Goal: Book appointment/travel/reservation

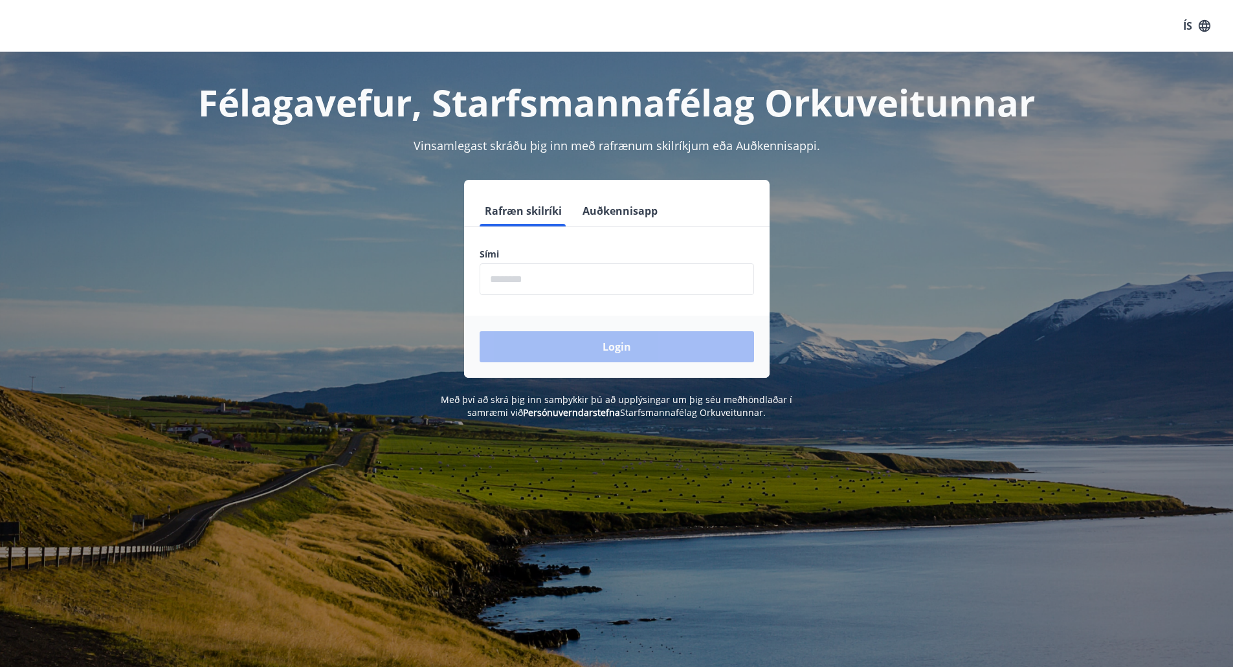
click at [531, 282] on input "phone" at bounding box center [616, 279] width 274 height 32
type input "********"
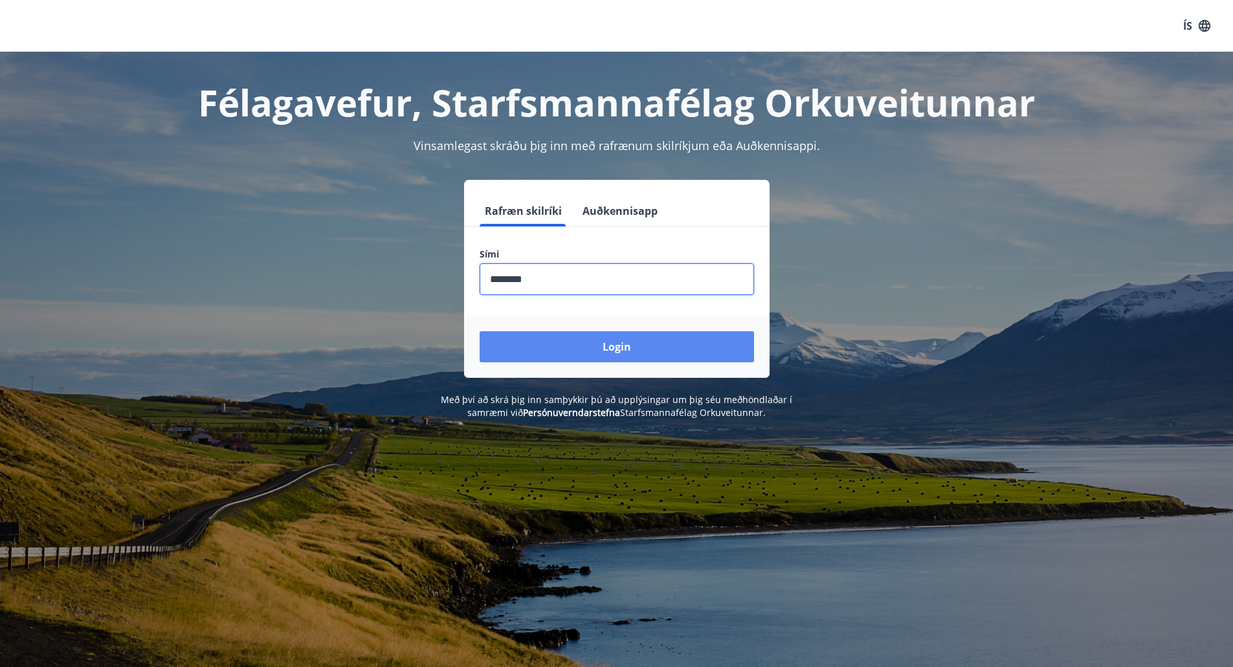
click at [644, 351] on button "Login" at bounding box center [616, 346] width 274 height 31
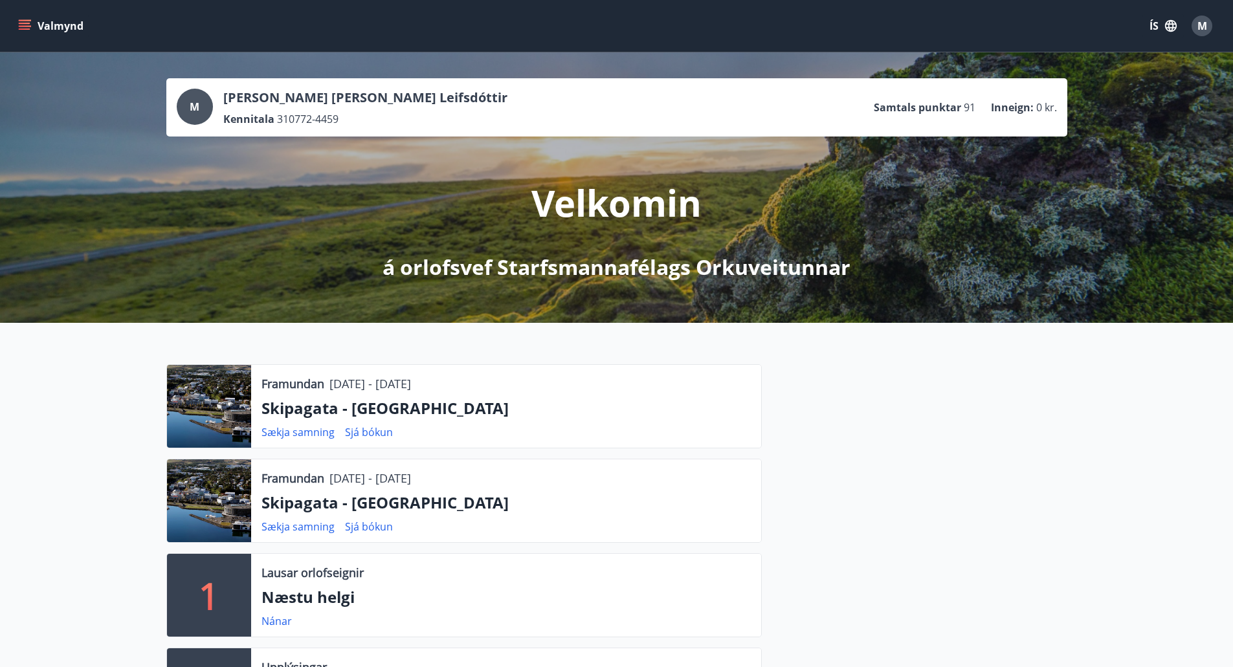
click at [307, 411] on p "Skipagata - Akureyri" at bounding box center [505, 408] width 489 height 22
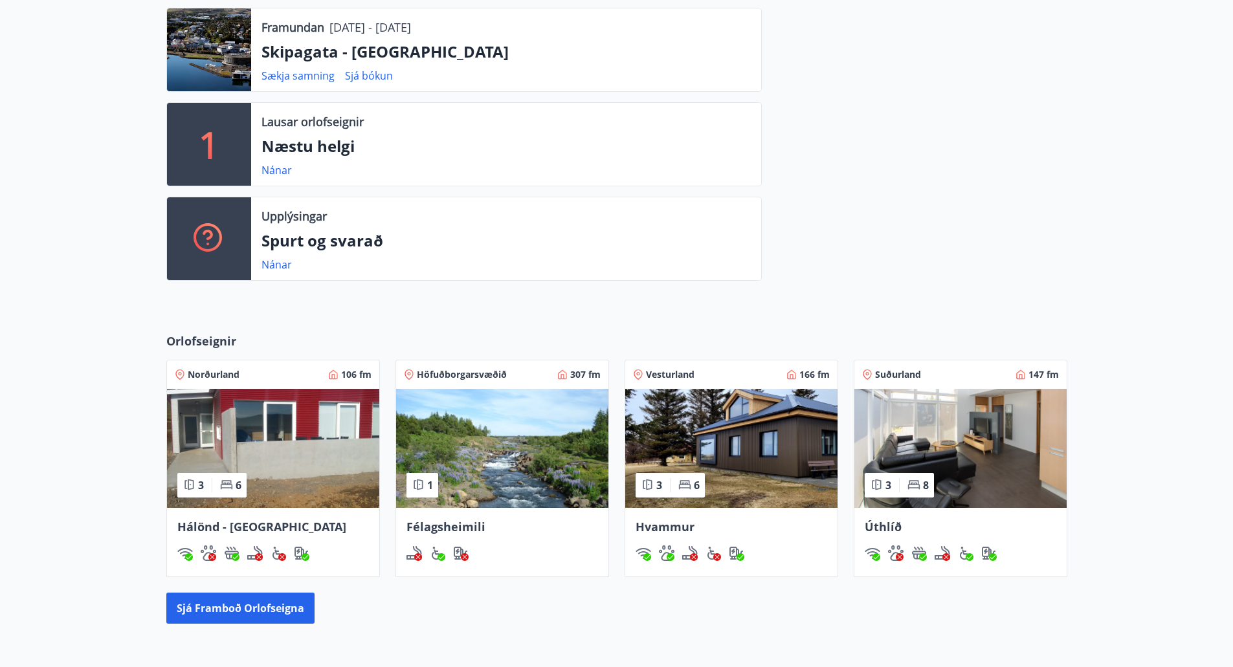
scroll to position [453, 0]
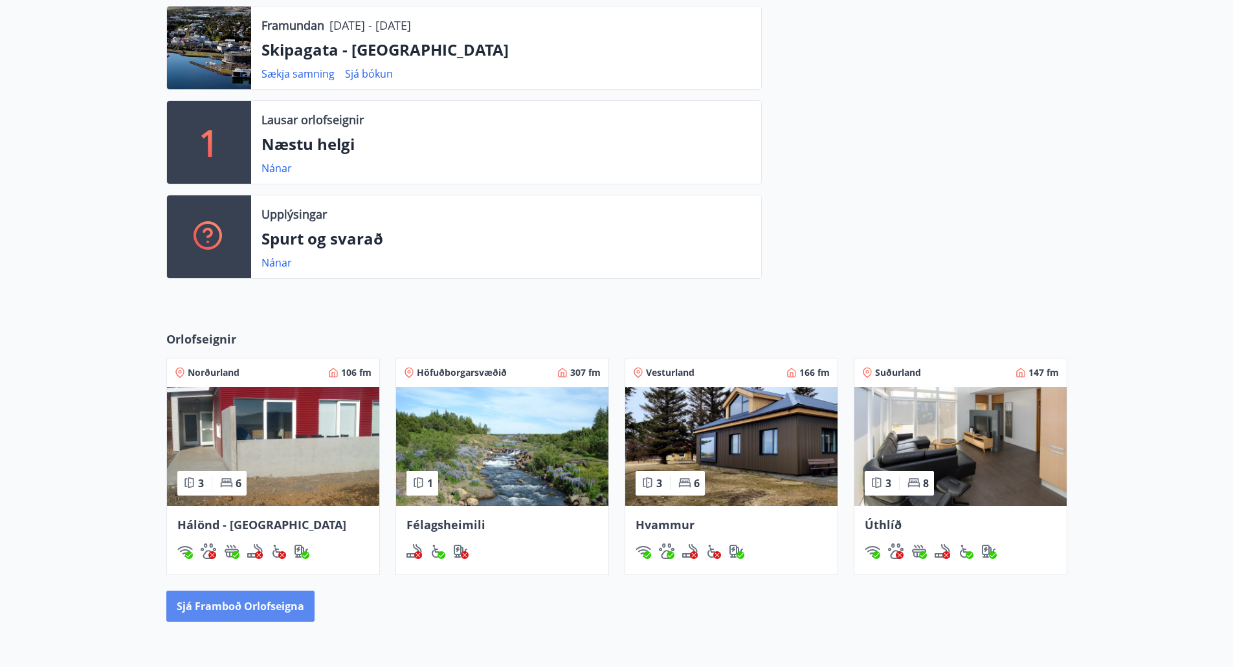
click at [260, 610] on button "Sjá framboð orlofseigna" at bounding box center [240, 606] width 148 height 31
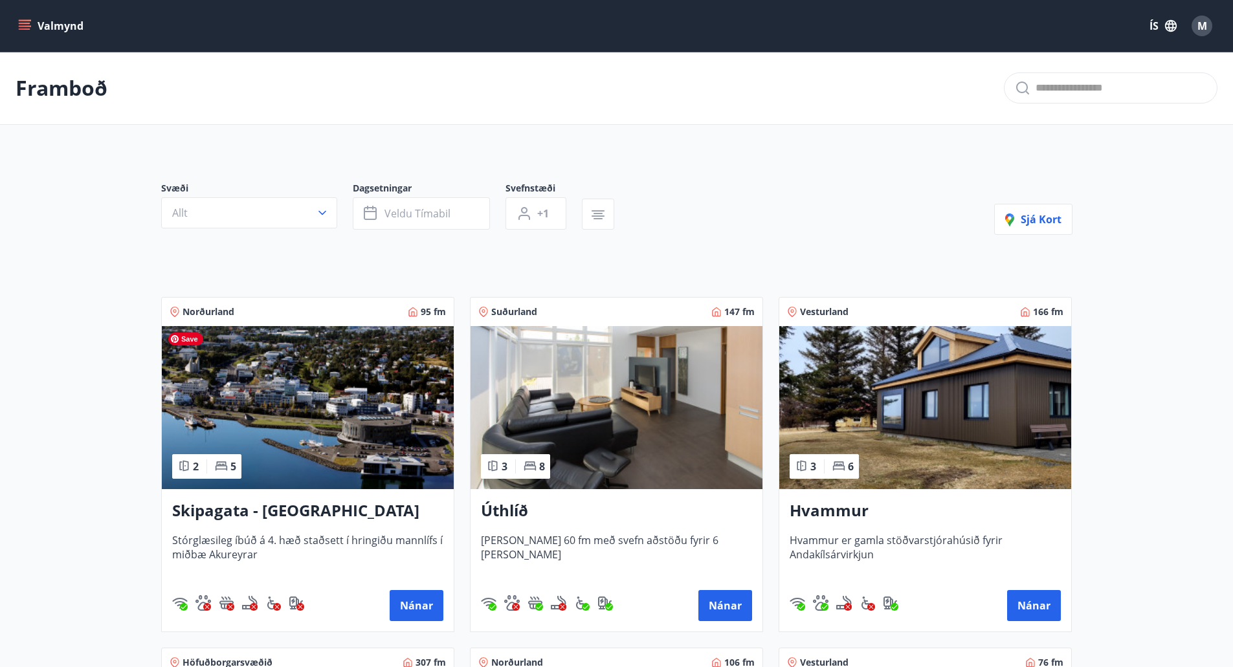
click at [320, 412] on img at bounding box center [308, 407] width 292 height 163
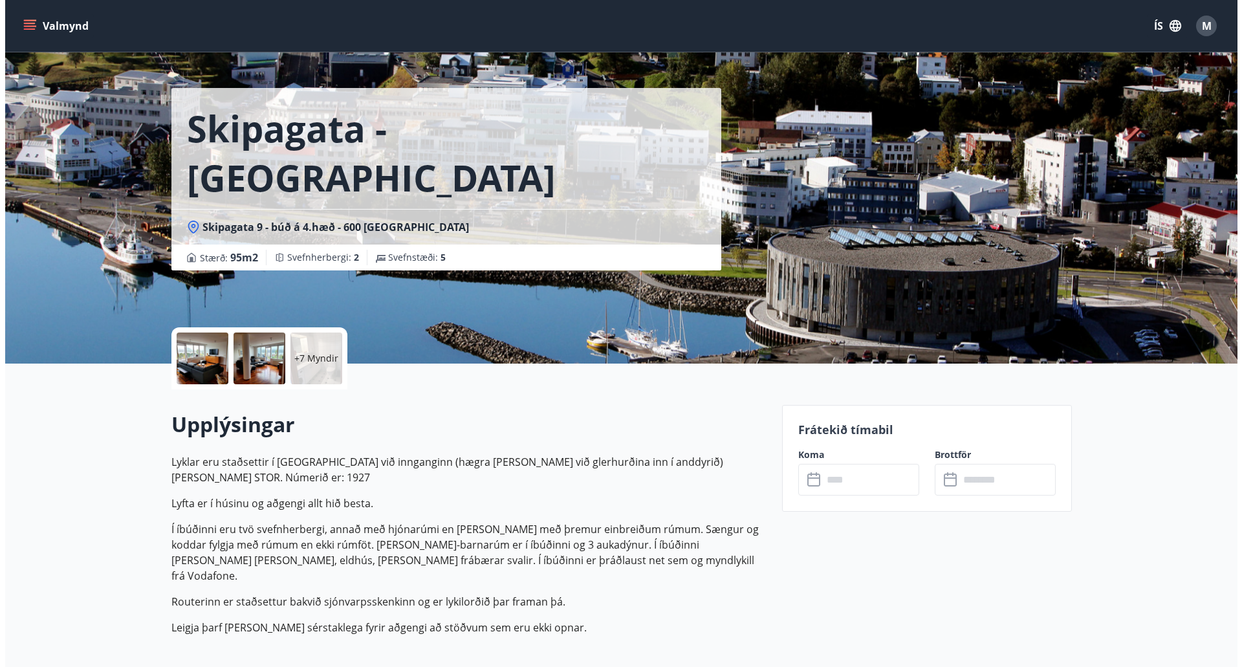
scroll to position [65, 0]
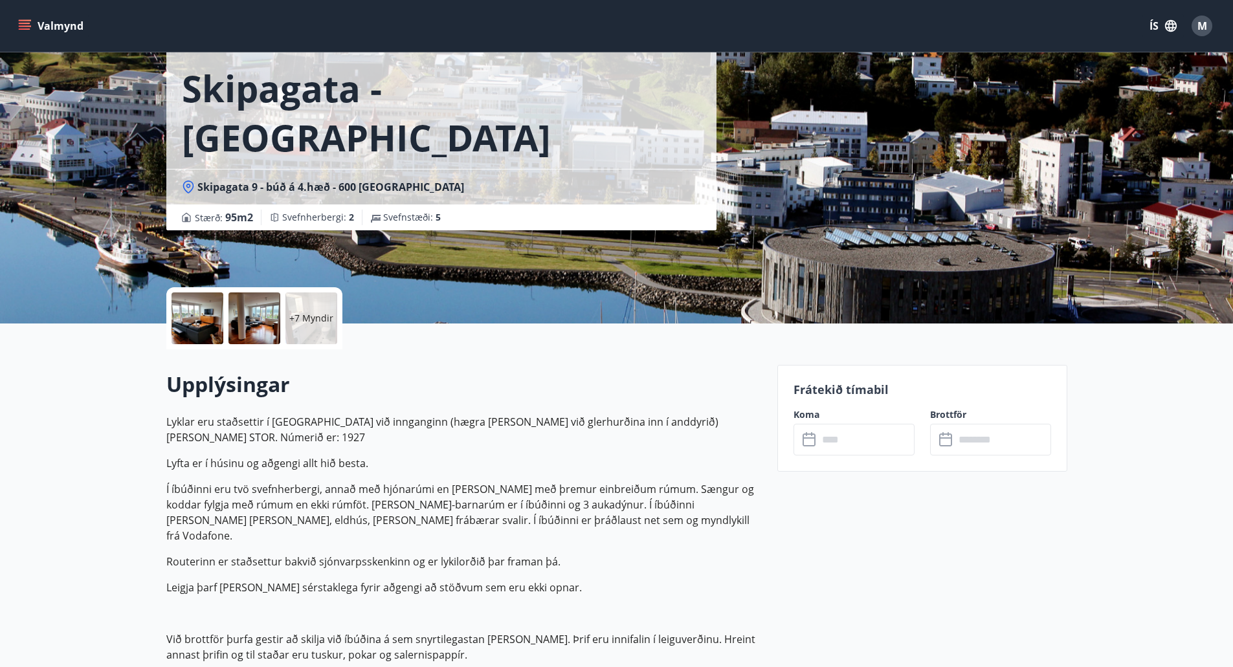
click at [201, 323] on div at bounding box center [197, 318] width 52 height 52
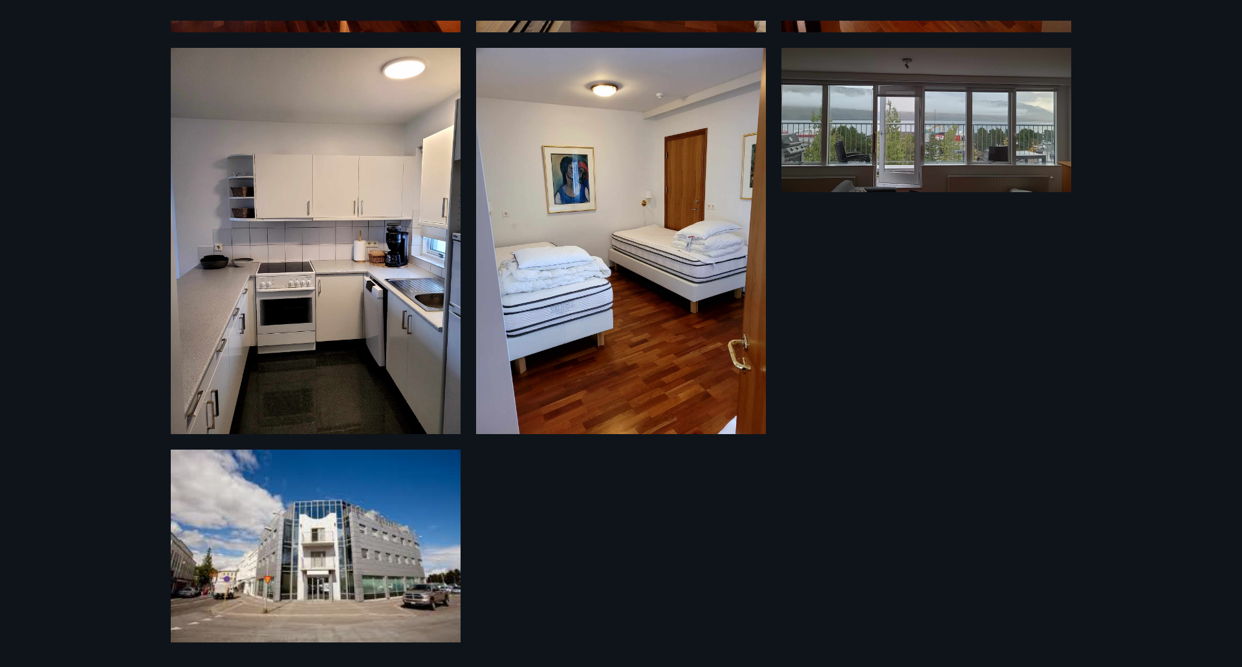
scroll to position [0, 0]
